Goal: Transaction & Acquisition: Obtain resource

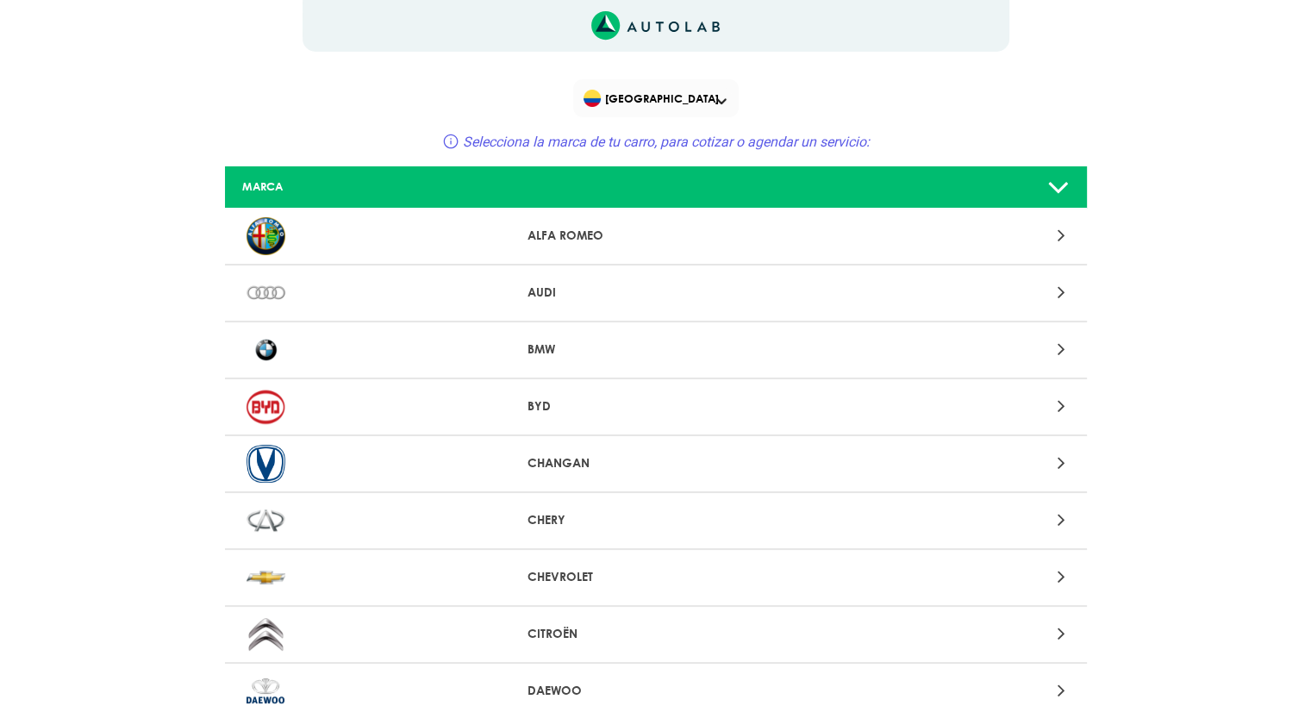
click at [274, 344] on img at bounding box center [266, 350] width 39 height 38
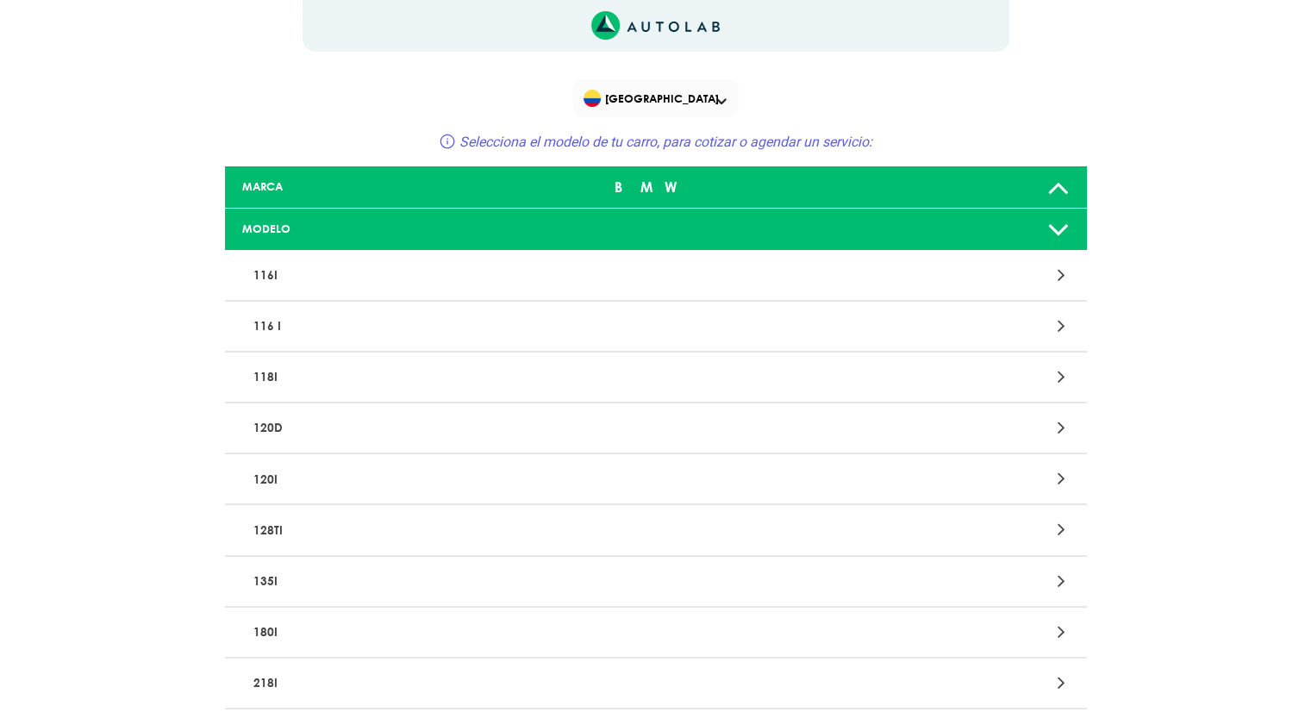
click at [254, 379] on p "118I" at bounding box center [515, 377] width 537 height 32
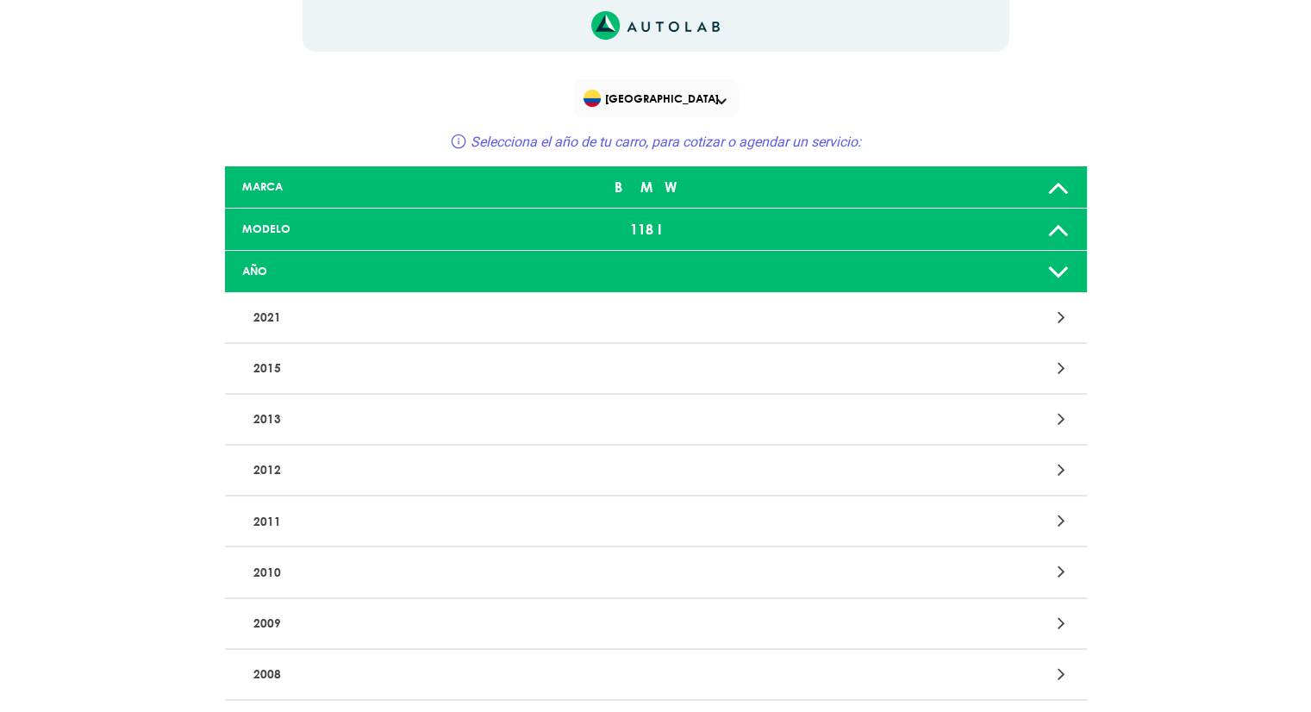
click at [275, 314] on p "2021" at bounding box center [515, 318] width 537 height 32
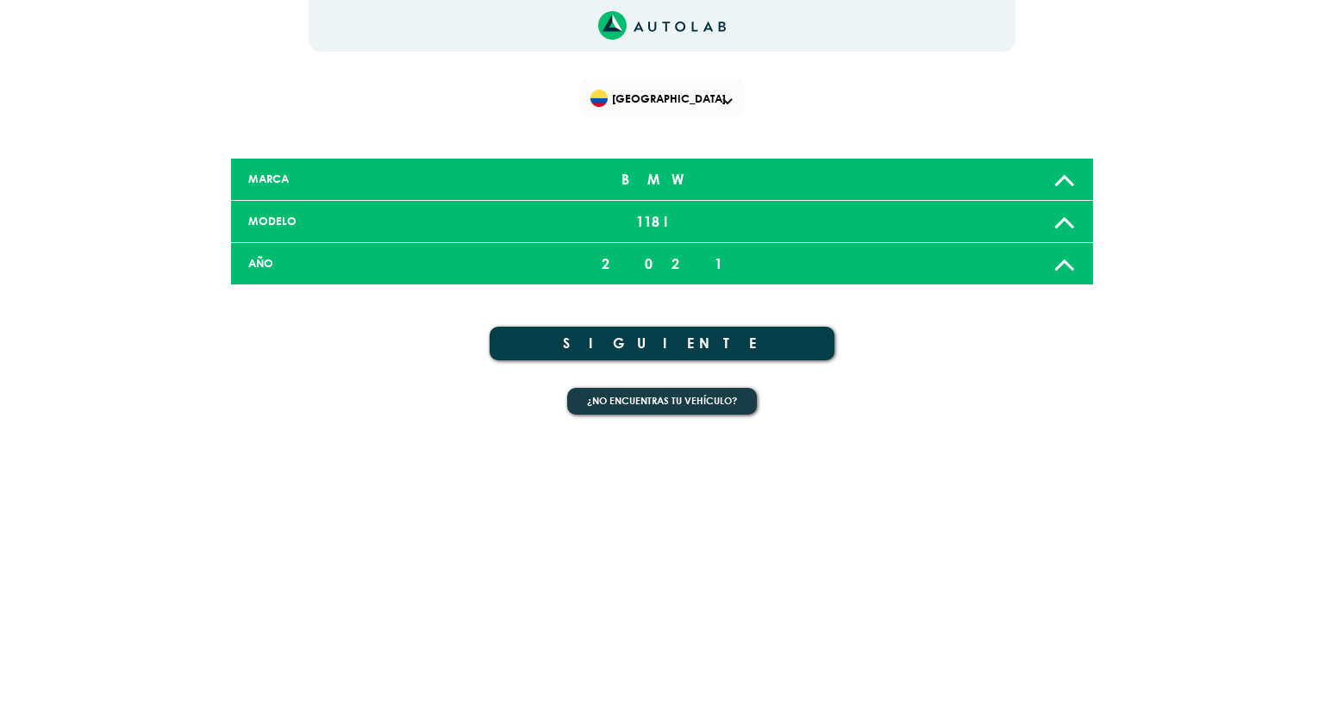
click at [650, 344] on button "SIGUIENTE" at bounding box center [662, 344] width 345 height 34
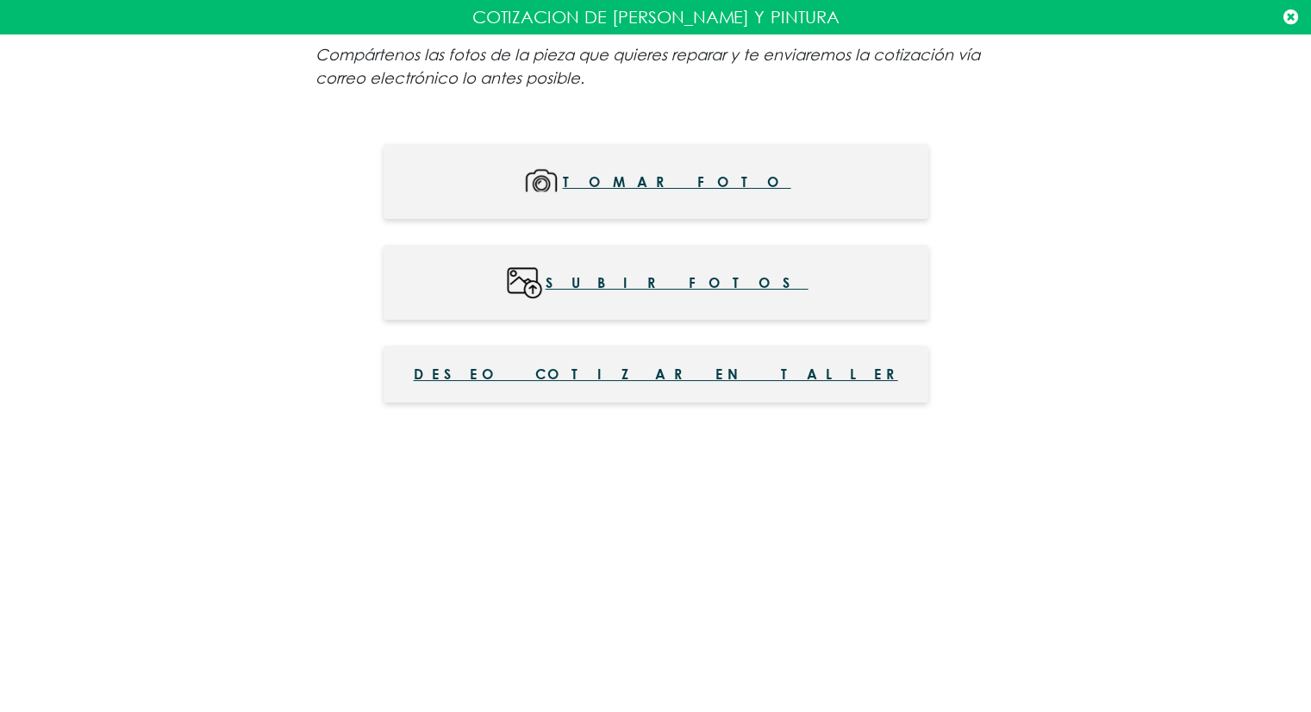
click at [660, 379] on span "Deseo cotizar en taller" at bounding box center [656, 374] width 485 height 21
